Goal: Check status: Check status

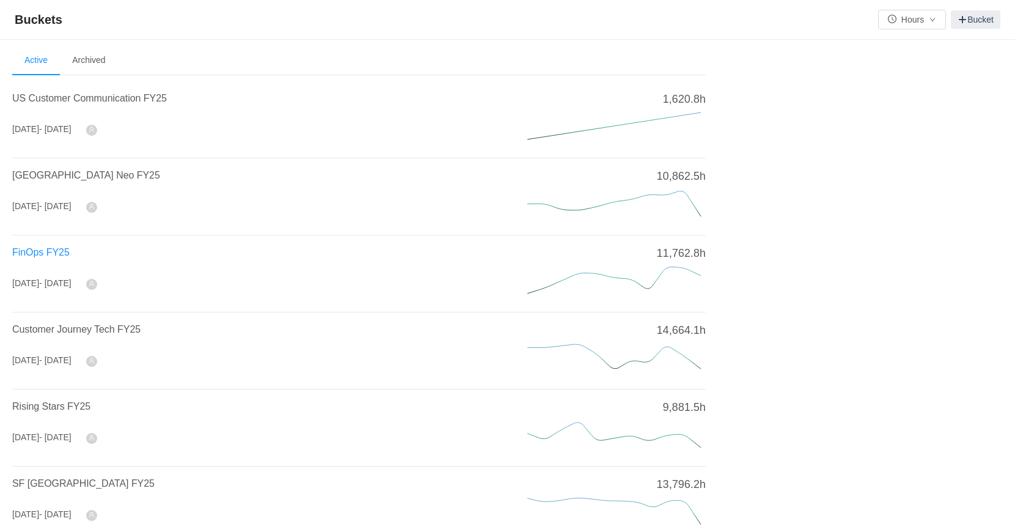
click at [39, 247] on span "FinOps FY25" at bounding box center [40, 252] width 57 height 10
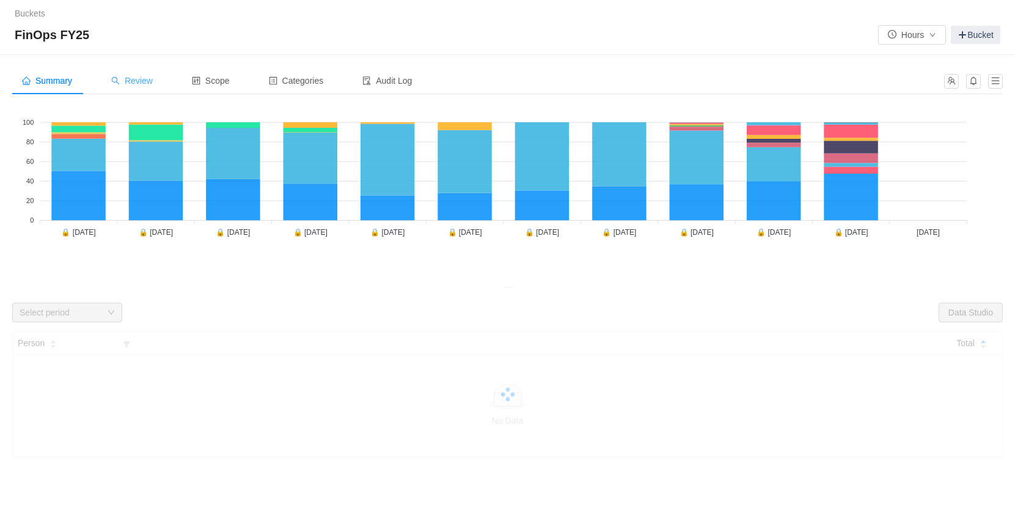
click at [138, 83] on span "Review" at bounding box center [132, 81] width 42 height 10
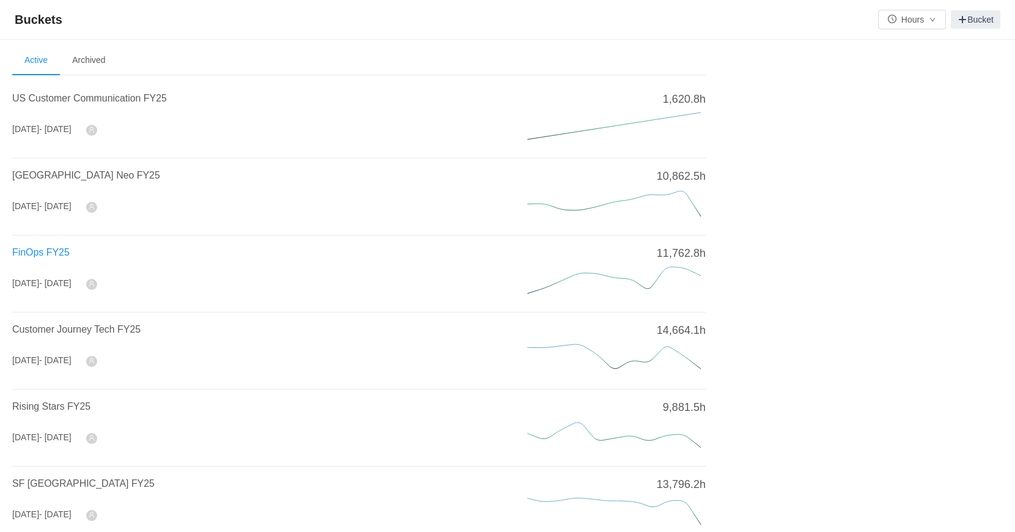
click at [56, 255] on span "FinOps FY25" at bounding box center [40, 252] width 57 height 10
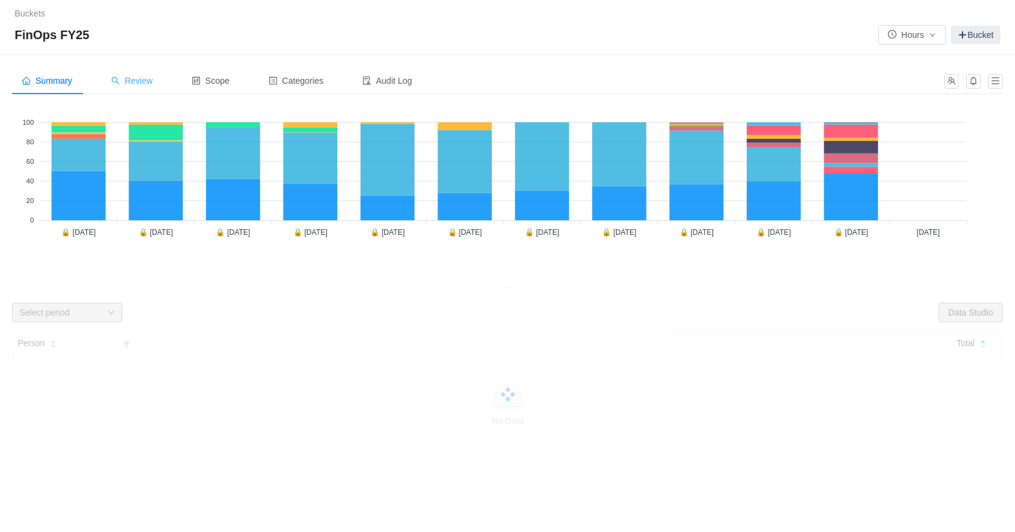
click at [138, 79] on span "Review" at bounding box center [132, 81] width 42 height 10
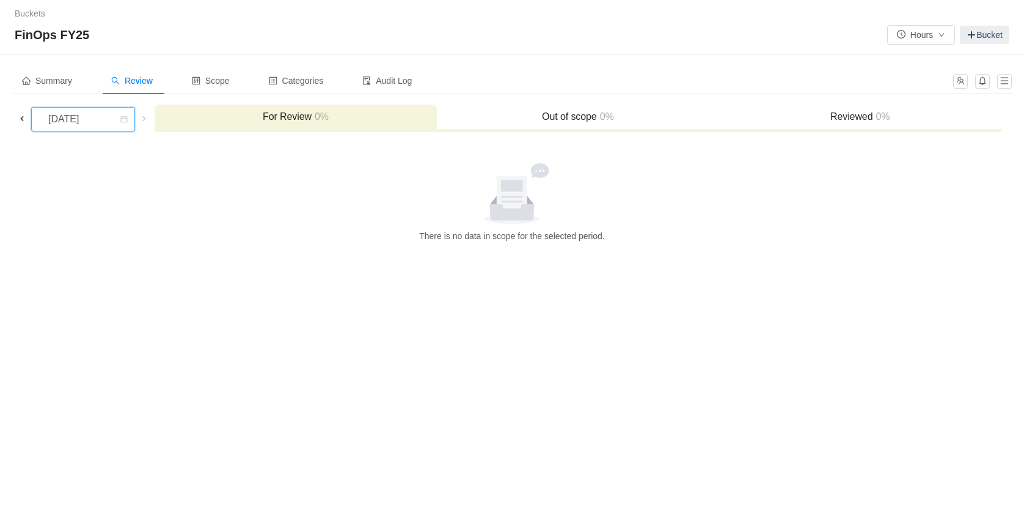
click at [91, 123] on div "[DATE]" at bounding box center [65, 119] width 53 height 23
click at [79, 258] on li "[DATE]" at bounding box center [90, 258] width 118 height 20
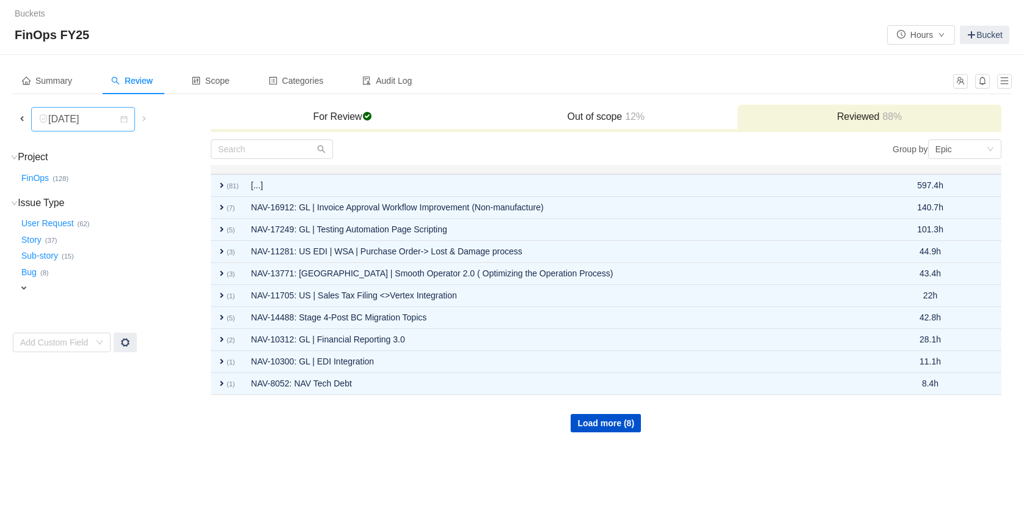
click at [90, 123] on div "[DATE]" at bounding box center [65, 119] width 53 height 23
click at [80, 271] on li "[DATE]" at bounding box center [83, 277] width 104 height 20
